Goal: Navigation & Orientation: Find specific page/section

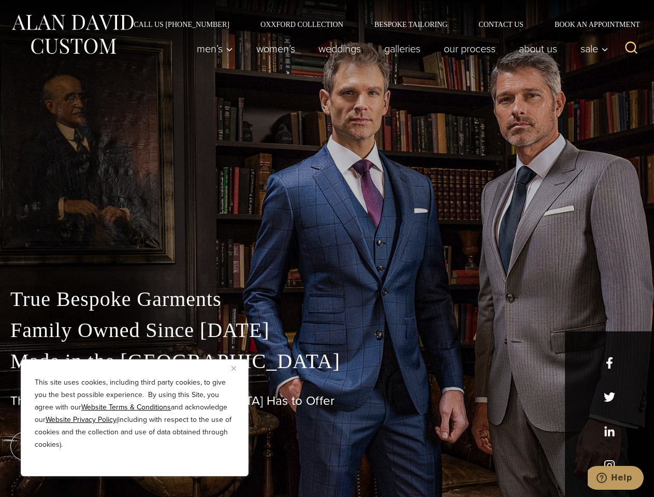
click at [327, 249] on div "True Bespoke Garments Family Owned Since [DATE] Made in [GEOGRAPHIC_DATA] The B…" at bounding box center [327, 364] width 654 height 265
click at [238, 368] on button "Close" at bounding box center [237, 368] width 12 height 12
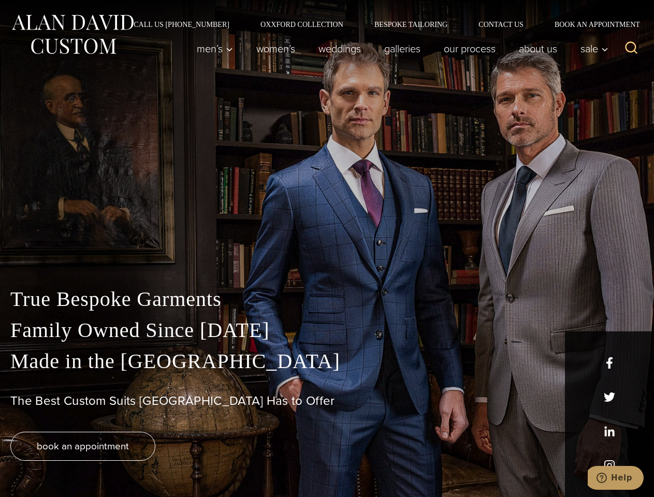
click at [135, 462] on div "True Bespoke Garments Family Owned Since [DATE] Made in [GEOGRAPHIC_DATA] The B…" at bounding box center [327, 390] width 654 height 213
click at [631, 49] on icon "Search" at bounding box center [631, 47] width 15 height 15
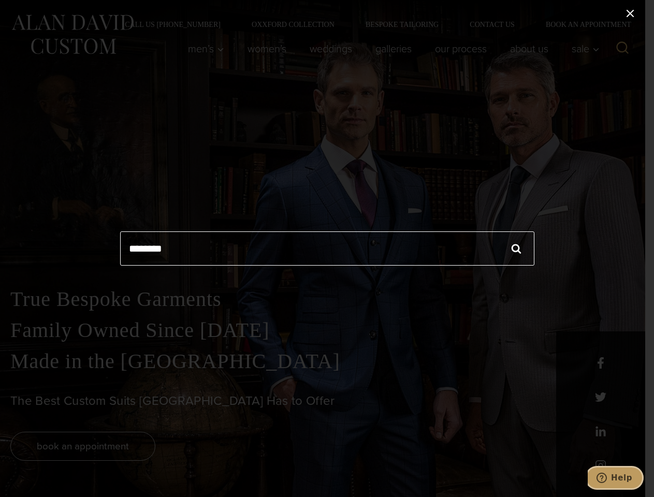
click at [607, 478] on icon "Help" at bounding box center [601, 478] width 10 height 10
